Goal: Task Accomplishment & Management: Manage account settings

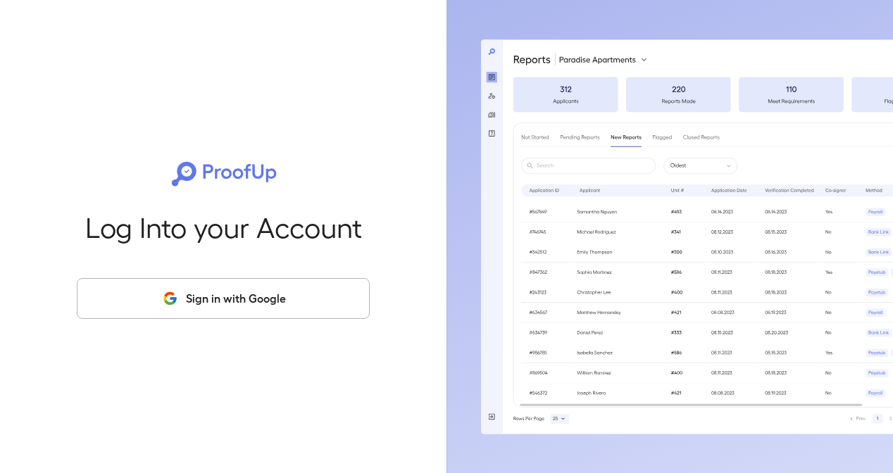
click at [187, 305] on button "Sign in with Google" at bounding box center [223, 298] width 293 height 41
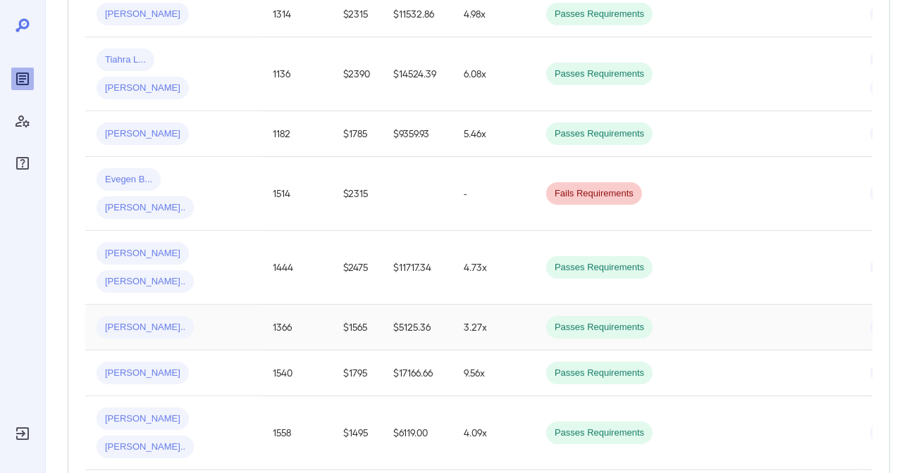
scroll to position [767, 0]
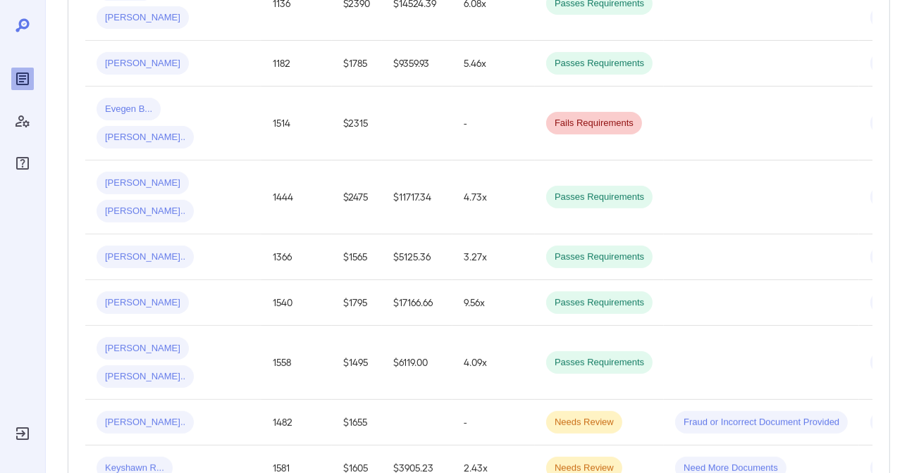
click at [12, 83] on div "Reports" at bounding box center [22, 79] width 23 height 23
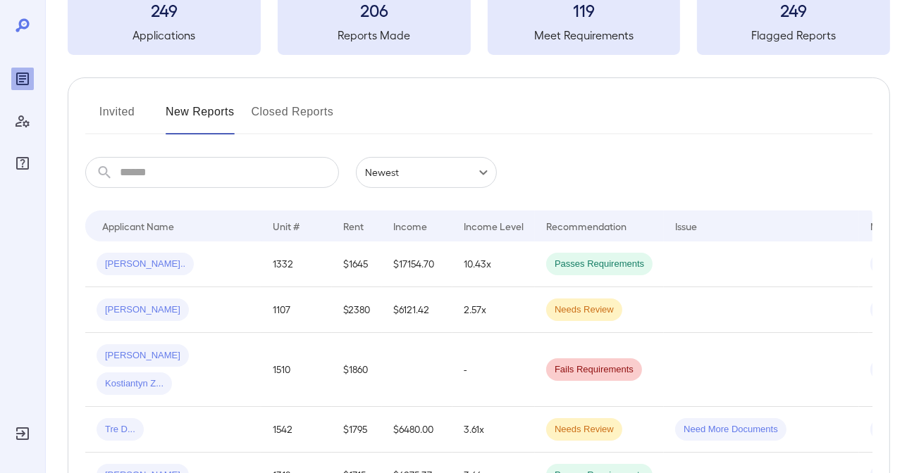
scroll to position [0, 0]
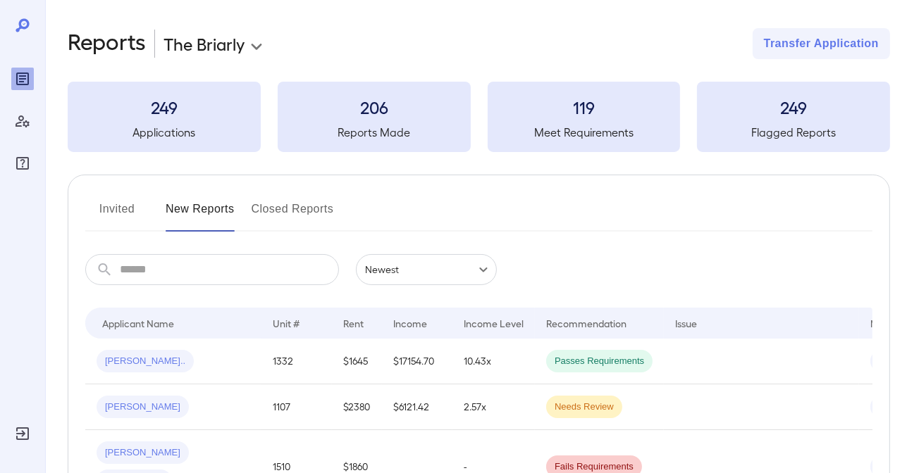
click at [123, 211] on button "Invited" at bounding box center [116, 215] width 63 height 34
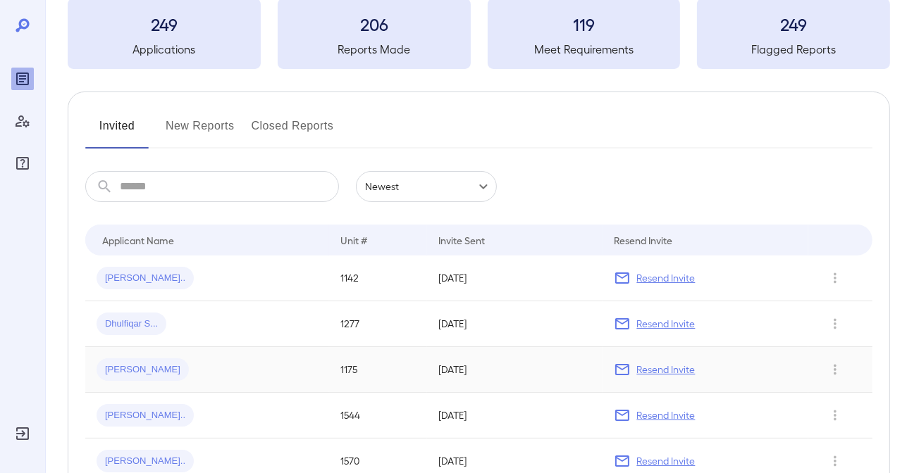
scroll to position [141, 0]
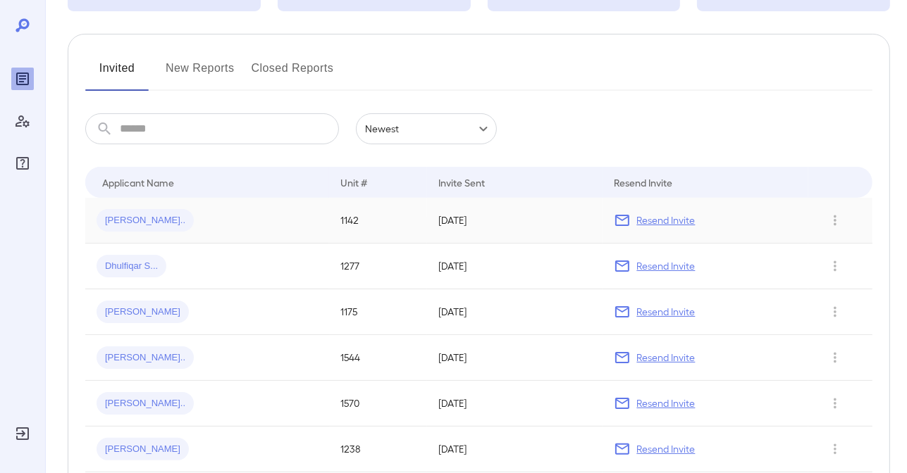
click at [652, 219] on p "Resend Invite" at bounding box center [665, 220] width 58 height 14
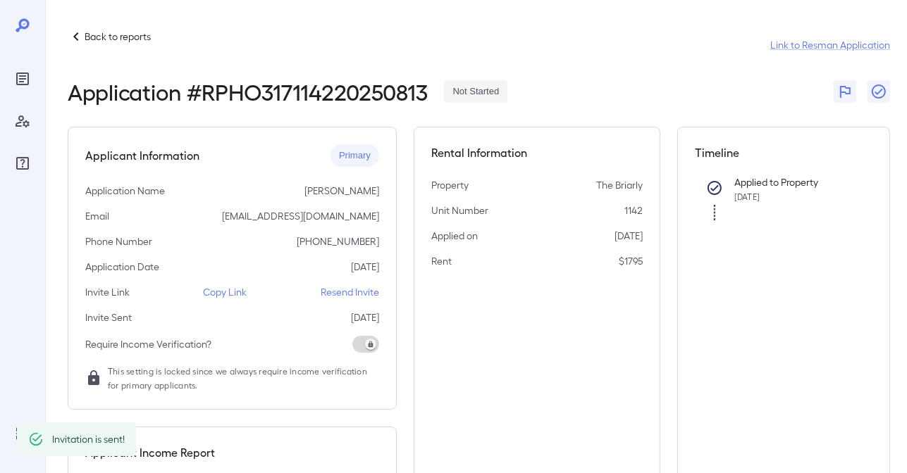
click at [348, 294] on p "Resend Invite" at bounding box center [350, 292] width 58 height 14
click at [121, 39] on p "Back to reports" at bounding box center [118, 37] width 66 height 14
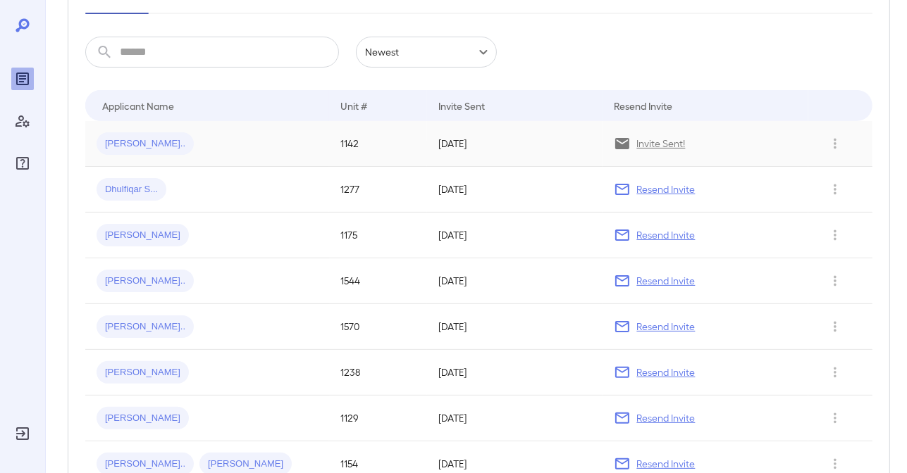
scroll to position [141, 0]
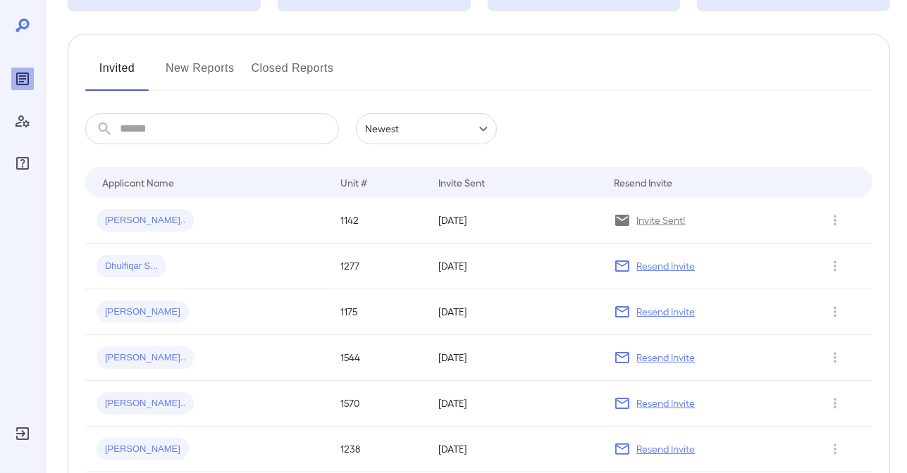
drag, startPoint x: 177, startPoint y: 92, endPoint x: 194, endPoint y: 71, distance: 27.0
click at [194, 70] on button "New Reports" at bounding box center [200, 74] width 69 height 34
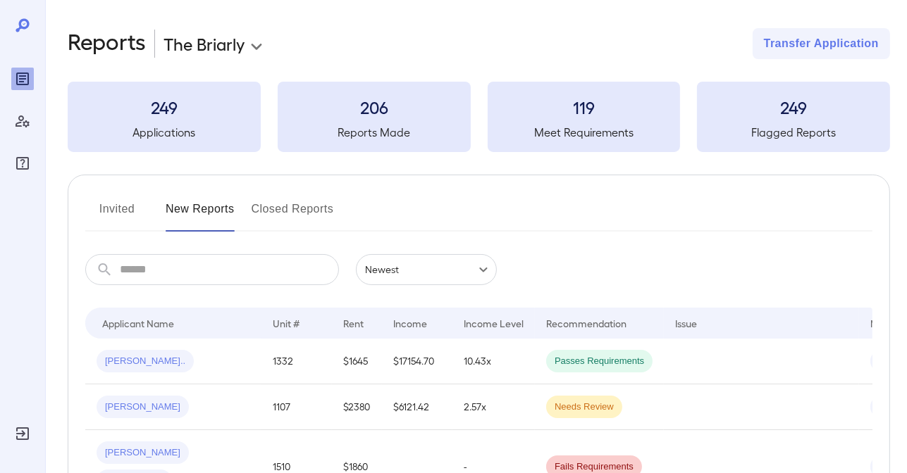
scroll to position [211, 0]
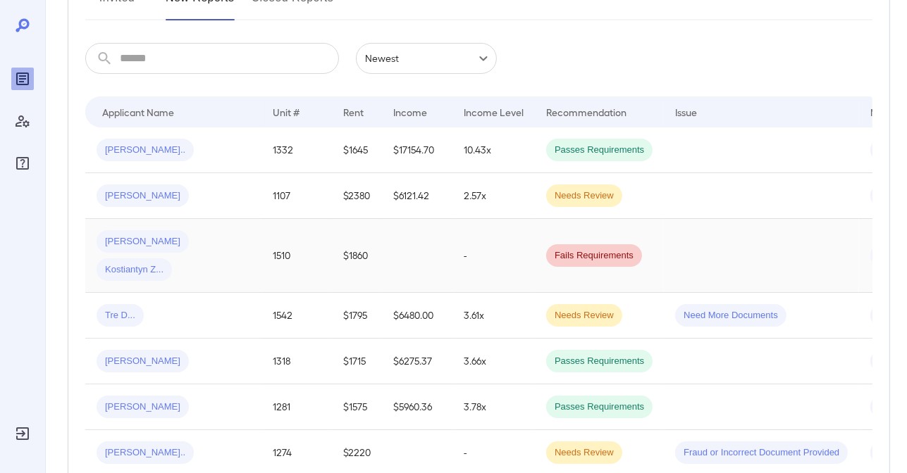
click at [206, 256] on td "[PERSON_NAME].. [PERSON_NAME].." at bounding box center [173, 256] width 176 height 74
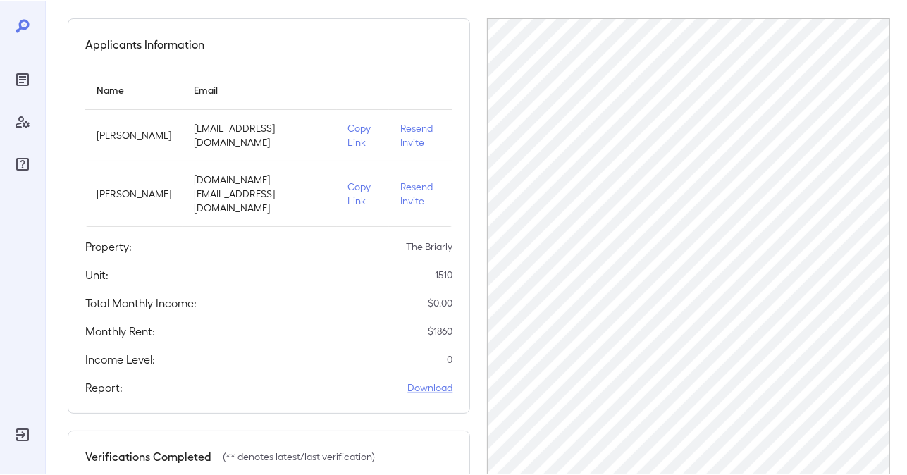
scroll to position [141, 0]
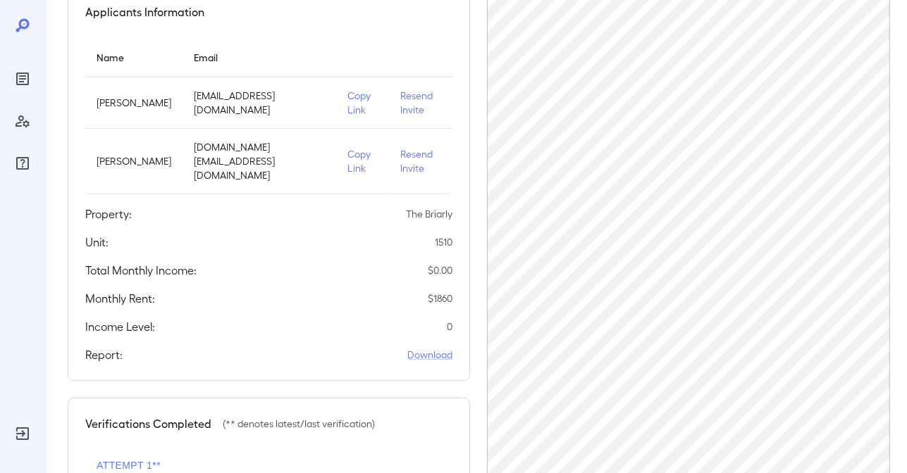
click at [411, 162] on p "Resend Invite" at bounding box center [420, 161] width 41 height 28
